Goal: Task Accomplishment & Management: Use online tool/utility

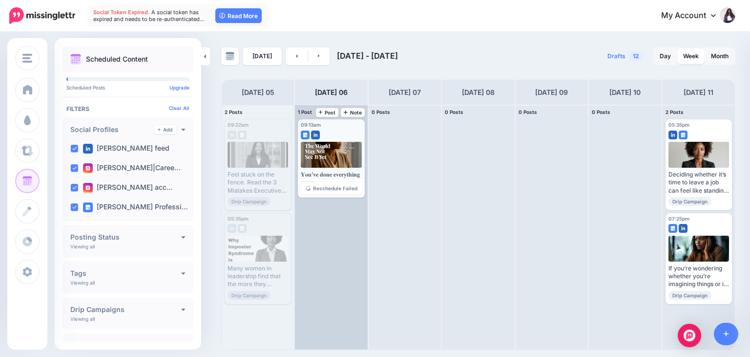
click at [326, 154] on div at bounding box center [331, 155] width 61 height 26
click at [332, 190] on span "Reschedule Failed" at bounding box center [335, 188] width 44 height 5
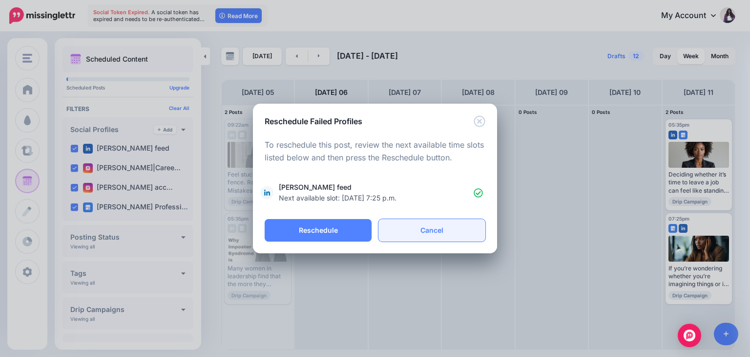
click at [448, 231] on link "Cancel" at bounding box center [432, 230] width 107 height 22
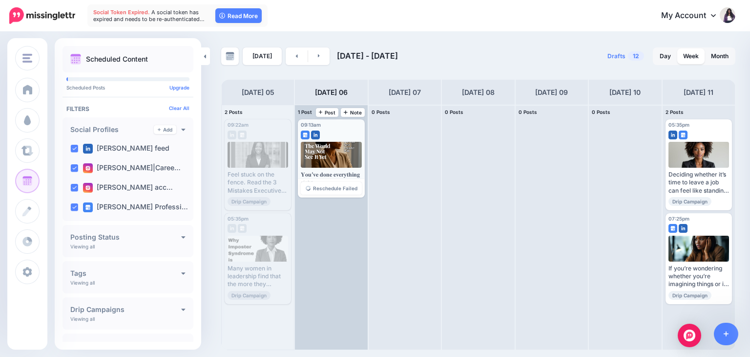
click at [329, 153] on div at bounding box center [331, 155] width 61 height 26
click at [338, 189] on span "Reschedule Failed" at bounding box center [335, 188] width 44 height 5
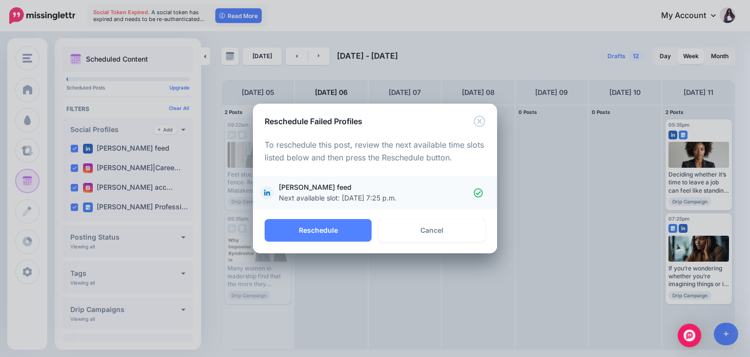
click at [476, 192] on icon at bounding box center [478, 192] width 9 height 9
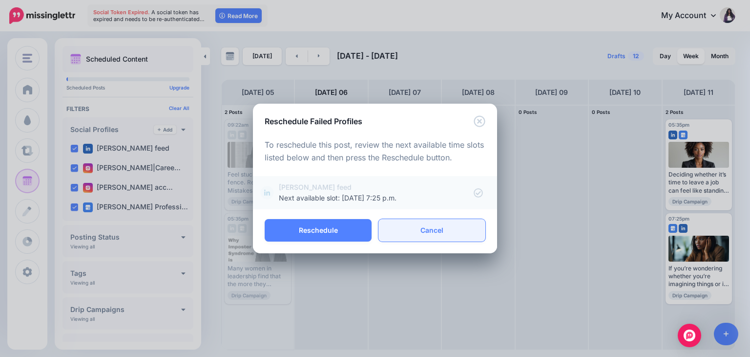
click at [424, 231] on link "Cancel" at bounding box center [432, 230] width 107 height 22
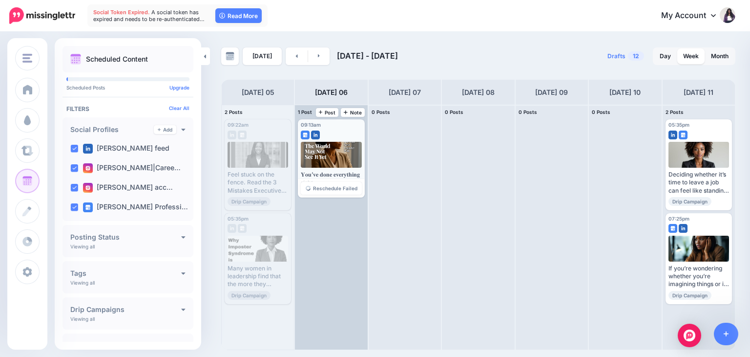
click at [318, 151] on div at bounding box center [331, 155] width 61 height 26
click at [315, 168] on div "𝐘𝐨𝐮’𝐯𝐞 𝐝𝐨𝐧𝐞 𝐞𝐯𝐞𝐫𝐲𝐭𝐡𝐢𝐧𝐠 𝐫𝐢𝐠𝐡𝐭. The degrees. The promotions. The 𝑐𝑜𝑢𝑛𝑡𝑙𝑒𝑠𝑠 late n…" at bounding box center [331, 168] width 61 height 53
click at [321, 188] on span "Reschedule Failed" at bounding box center [335, 188] width 44 height 5
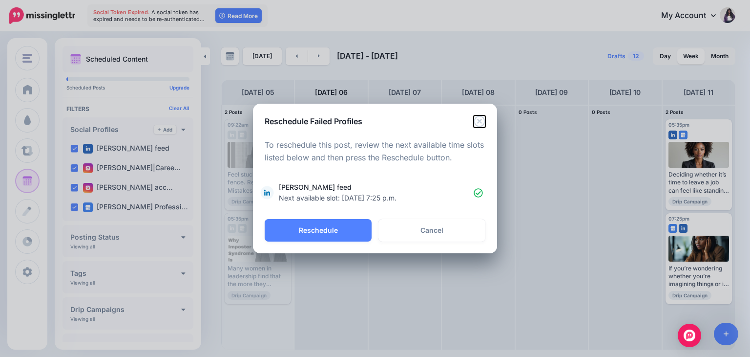
click at [478, 123] on icon "Close" at bounding box center [479, 120] width 11 height 11
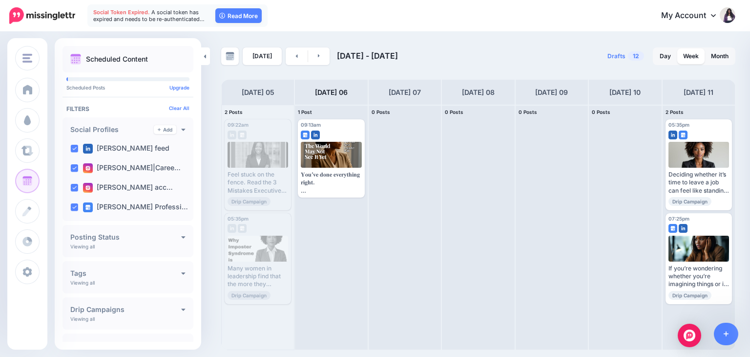
click at [116, 16] on span "A social token has expired and needs to be re-authenticated…" at bounding box center [148, 16] width 111 height 14
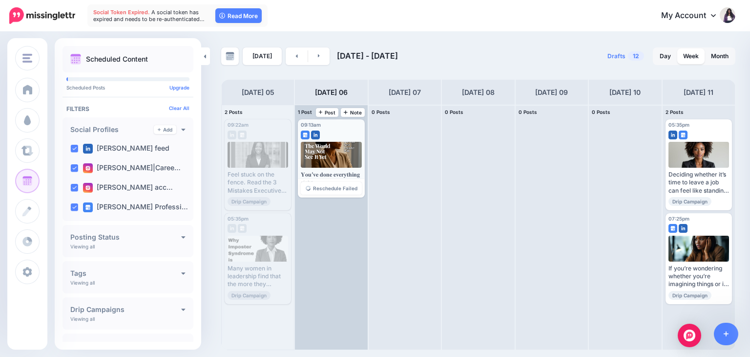
click at [328, 167] on div at bounding box center [331, 155] width 61 height 26
click at [334, 188] on span "Reschedule Failed" at bounding box center [335, 188] width 44 height 5
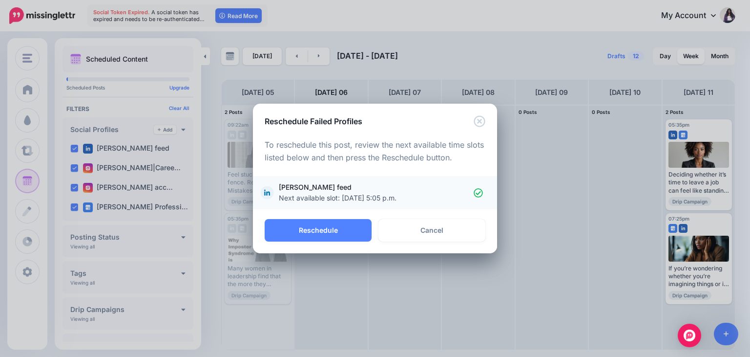
click at [268, 186] on icon at bounding box center [267, 193] width 12 height 14
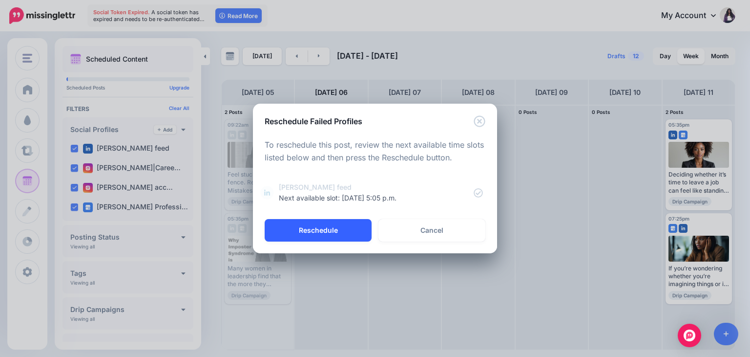
click at [293, 227] on button "Reschedule" at bounding box center [318, 230] width 107 height 22
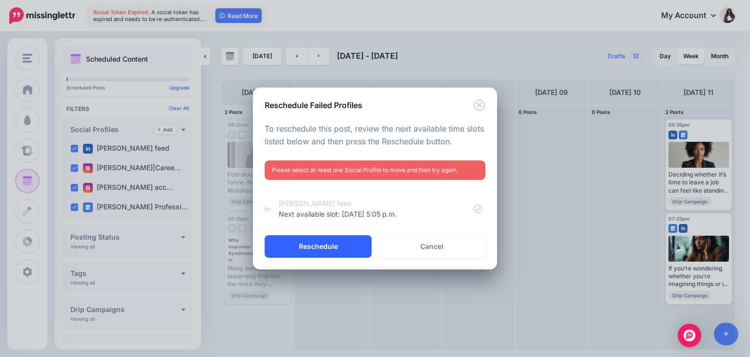
click at [345, 243] on button "Reschedule" at bounding box center [318, 246] width 107 height 22
click at [427, 208] on span "Dr. Twanna Carter feed Next available slot: Oct. 6, 2025, 5:05 p.m." at bounding box center [376, 208] width 195 height 21
click at [331, 252] on button "Reschedule" at bounding box center [318, 246] width 107 height 22
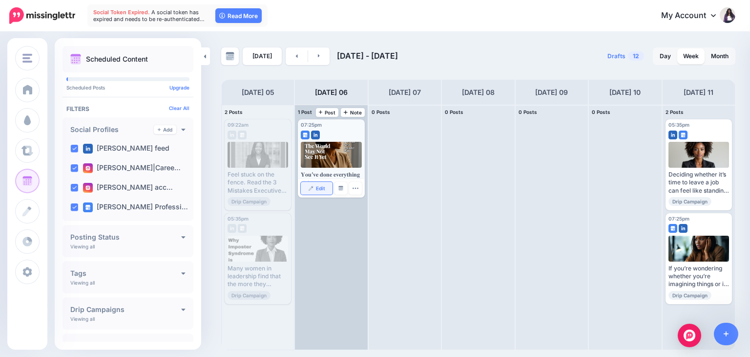
click at [318, 189] on span "Edit" at bounding box center [320, 188] width 9 height 5
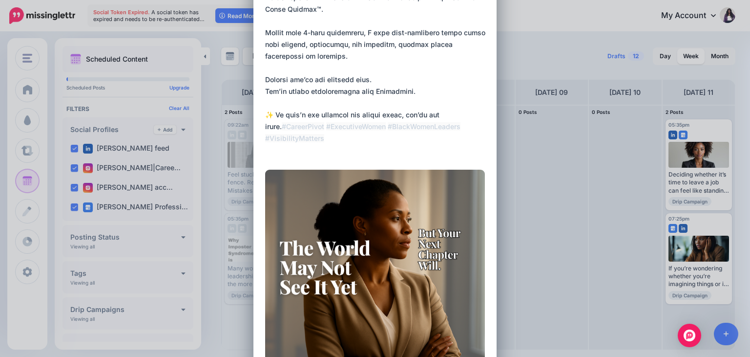
scroll to position [560, 0]
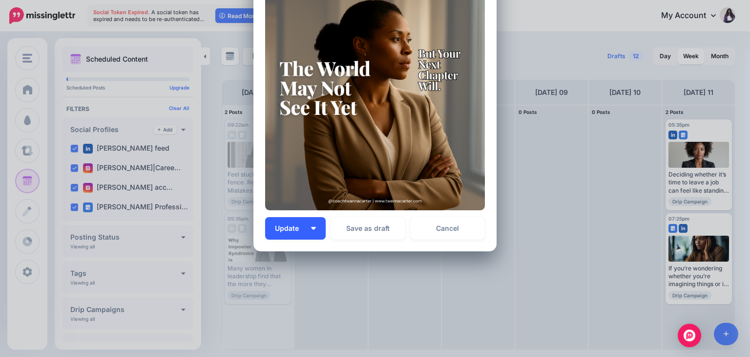
click at [311, 227] on img "button" at bounding box center [313, 228] width 5 height 3
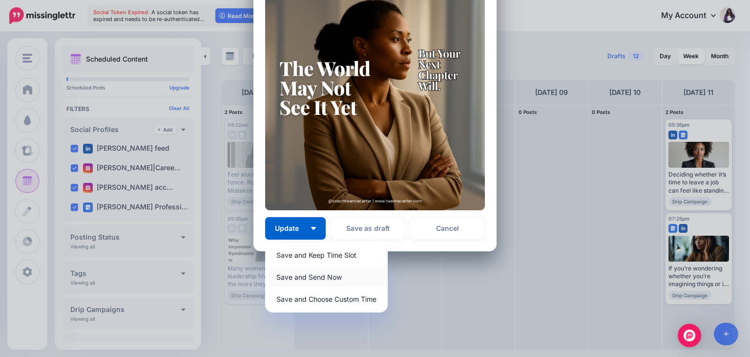
click at [307, 276] on link "Save and Send Now" at bounding box center [326, 276] width 115 height 19
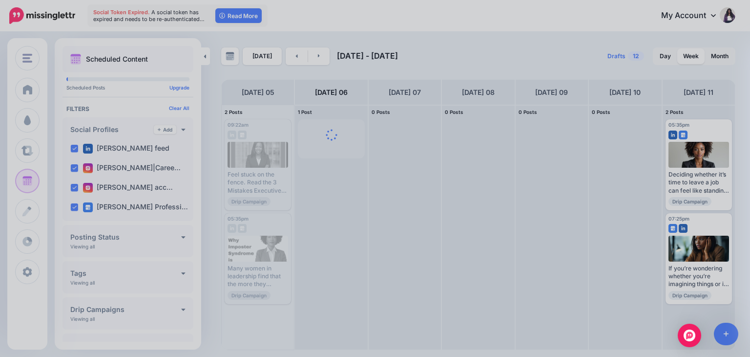
scroll to position [467, 0]
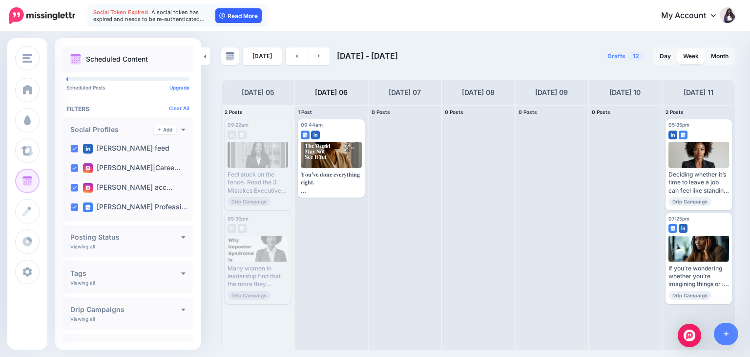
click at [228, 19] on link "Read More" at bounding box center [238, 15] width 46 height 15
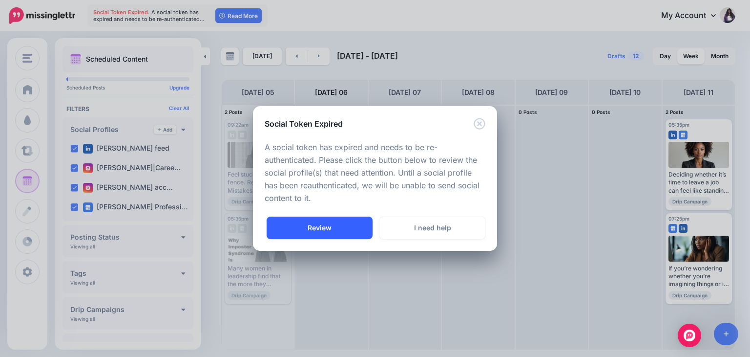
click at [325, 231] on link "Review" at bounding box center [320, 227] width 106 height 22
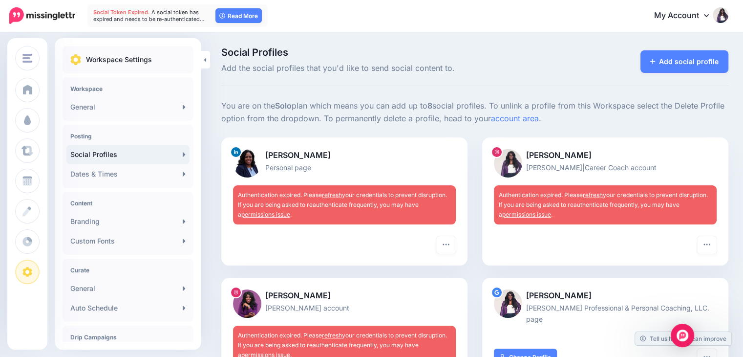
click at [333, 194] on link "refresh" at bounding box center [332, 194] width 20 height 7
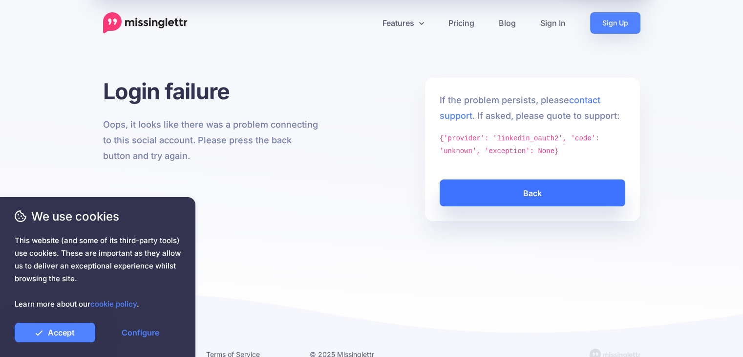
click at [506, 200] on link "Back" at bounding box center [533, 192] width 186 height 27
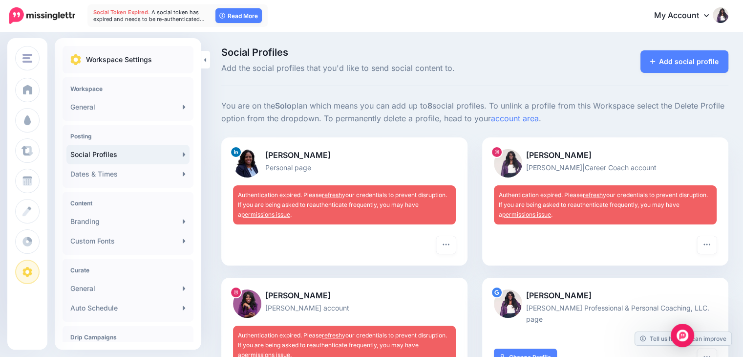
click at [330, 191] on link "refresh" at bounding box center [332, 194] width 20 height 7
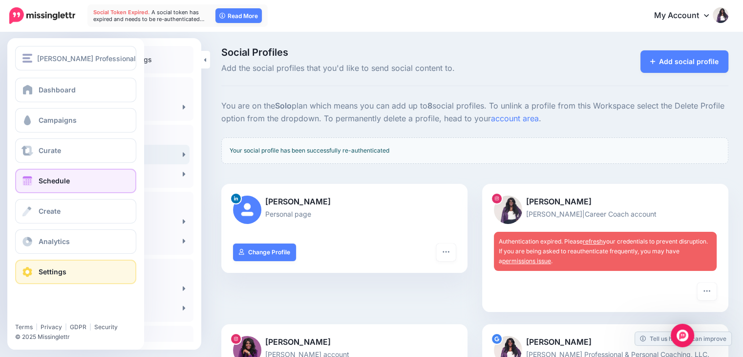
click at [47, 184] on span "Schedule" at bounding box center [54, 180] width 31 height 8
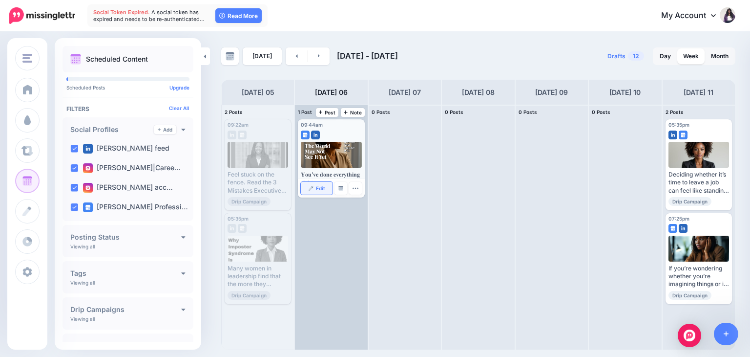
click at [316, 187] on span "Edit" at bounding box center [320, 188] width 9 height 5
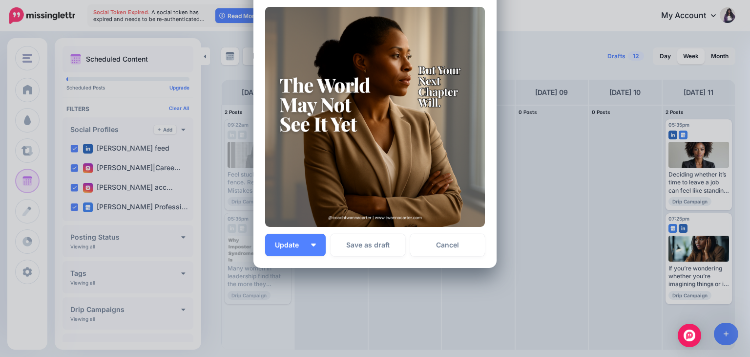
scroll to position [560, 0]
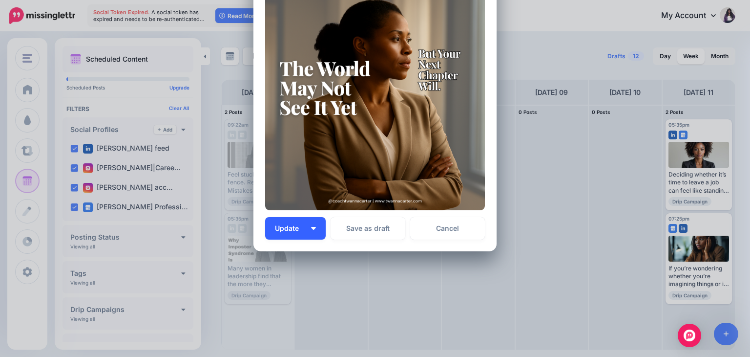
click at [307, 227] on button "Update" at bounding box center [295, 228] width 61 height 22
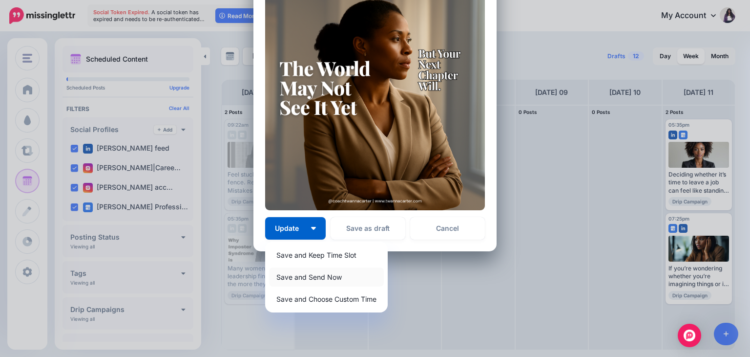
click at [305, 275] on link "Save and Send Now" at bounding box center [326, 276] width 115 height 19
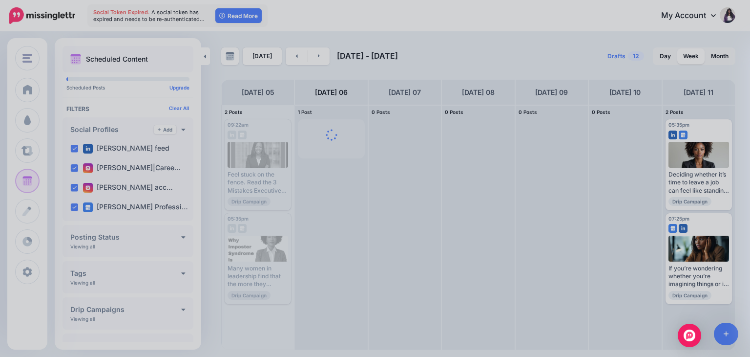
scroll to position [467, 0]
